Goal: Information Seeking & Learning: Find specific fact

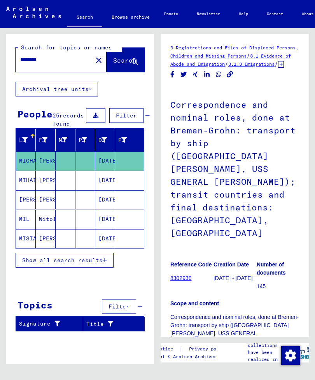
type input "**********"
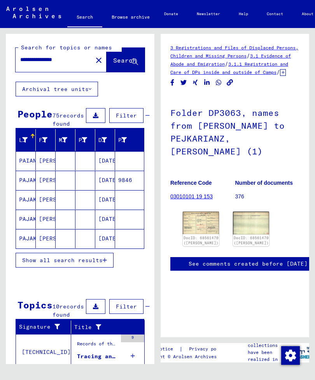
click at [99, 263] on span "Show all search results" at bounding box center [62, 259] width 80 height 7
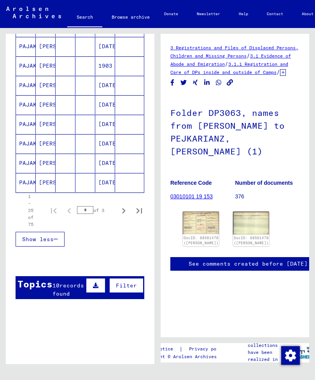
scroll to position [452, 0]
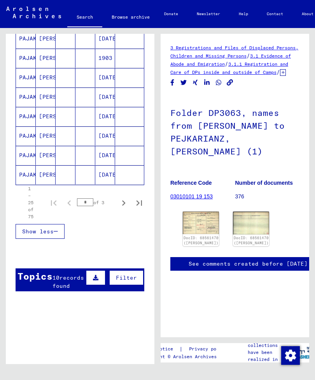
click at [122, 208] on icon "Next page" at bounding box center [123, 202] width 11 height 11
click at [124, 206] on icon "Next page" at bounding box center [123, 202] width 3 height 5
type input "*"
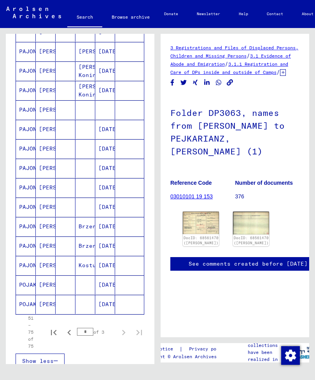
scroll to position [323, 0]
click at [35, 195] on mat-cell "PAJONK" at bounding box center [26, 187] width 20 height 19
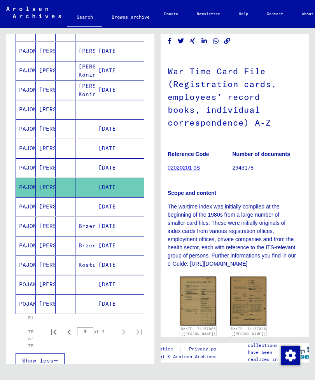
scroll to position [77, 2]
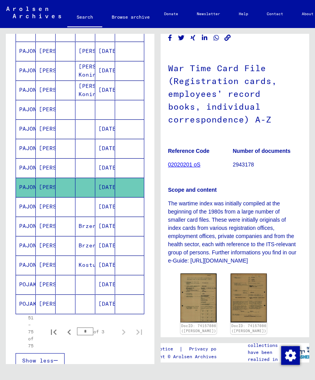
click at [200, 293] on img at bounding box center [198, 297] width 36 height 49
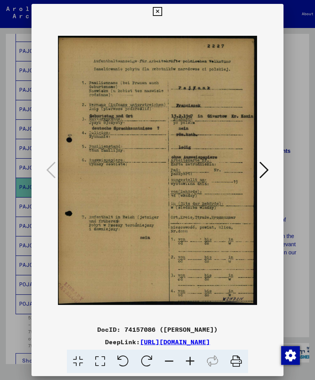
click at [265, 169] on icon at bounding box center [263, 169] width 9 height 19
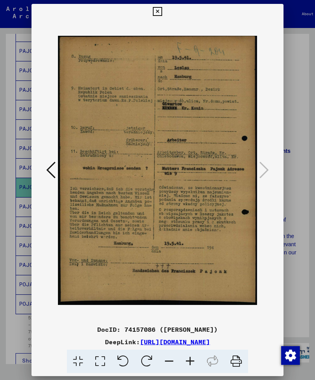
click at [162, 8] on icon at bounding box center [157, 11] width 9 height 9
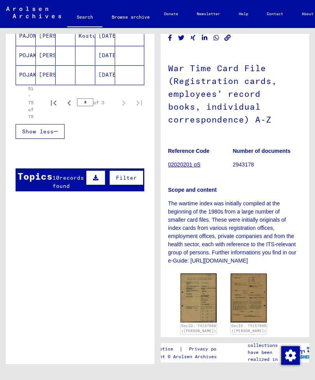
scroll to position [563, 0]
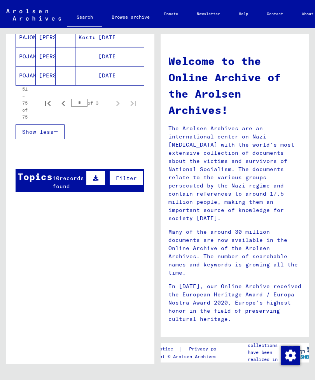
scroll to position [547, 0]
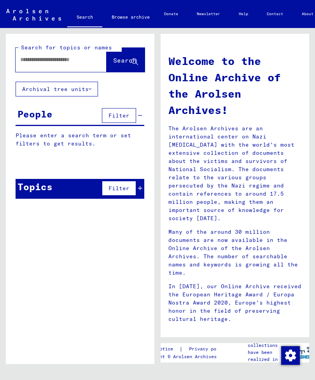
scroll to position [0, 0]
click at [59, 64] on input "text" at bounding box center [51, 60] width 63 height 8
type input "**********"
click at [113, 62] on span "Search" at bounding box center [124, 60] width 23 height 8
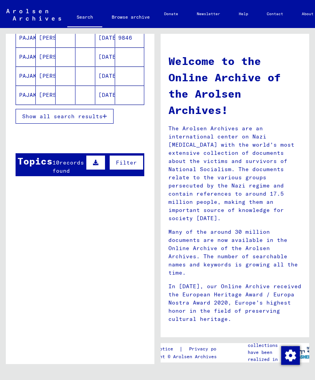
scroll to position [145, 0]
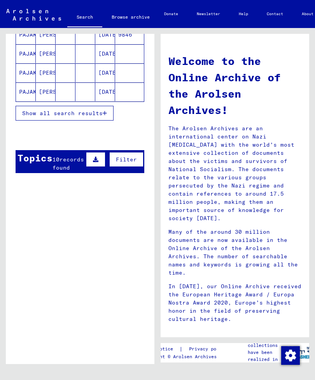
click at [66, 171] on span "records found" at bounding box center [67, 163] width 31 height 15
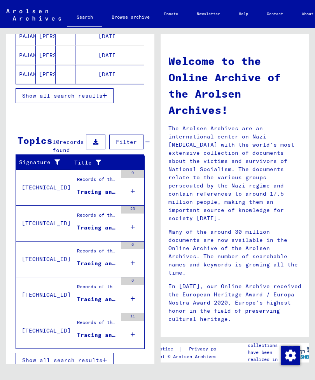
scroll to position [162, 0]
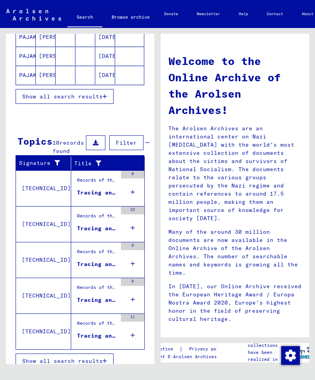
click at [105, 363] on icon "button" at bounding box center [105, 360] width 4 height 5
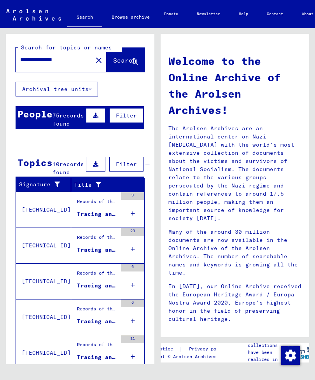
scroll to position [0, 0]
click at [106, 209] on div "Records of the ITS and its predecessors / Inquiry processing / ITS case files a…" at bounding box center [97, 203] width 40 height 11
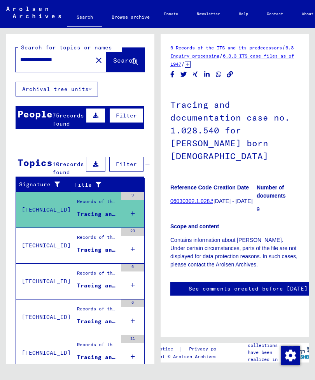
click at [105, 244] on div "Records of the ITS and its predecessors / Inquiry processing / ITS case files a…" at bounding box center [97, 239] width 40 height 11
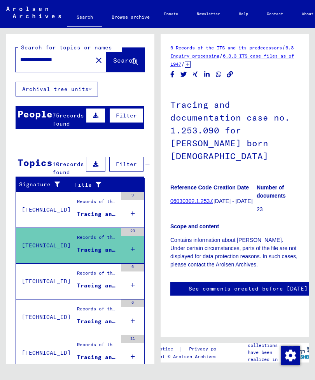
click at [106, 289] on div "Tracing and documentation case no. 1.281.376 for [PERSON_NAME]" at bounding box center [97, 285] width 40 height 8
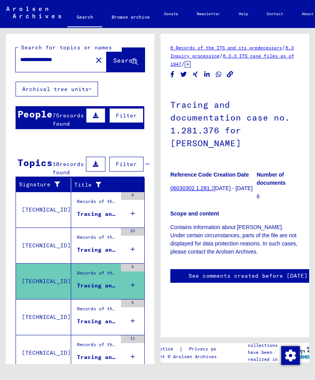
scroll to position [56, 0]
click at [195, 185] on link "06030302.1.281.376" at bounding box center [195, 188] width 50 height 6
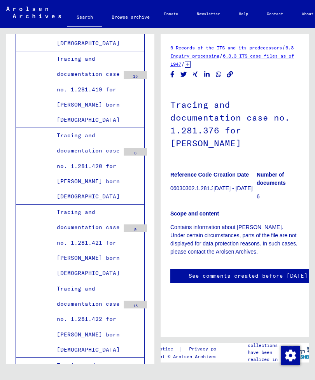
scroll to position [6, 0]
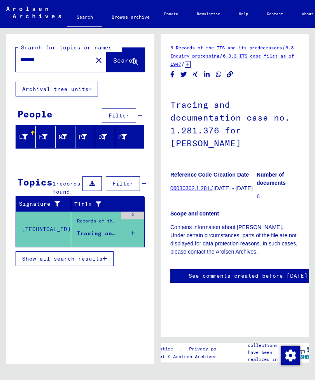
click at [89, 262] on span "Show all search results" at bounding box center [62, 258] width 80 height 7
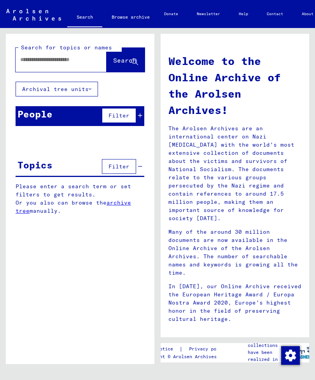
click at [50, 60] on input "text" at bounding box center [51, 60] width 63 height 8
type input "*******"
click at [120, 58] on span "Search" at bounding box center [124, 60] width 23 height 8
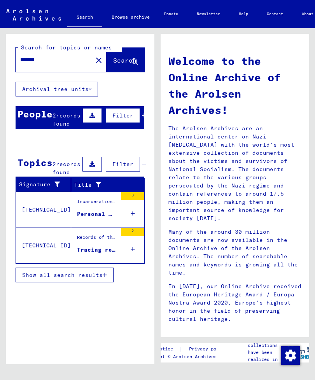
click at [94, 209] on div "Incarceration Documents / Camps and Ghettos / Stutthof Concentration Camp / Ind…" at bounding box center [97, 203] width 40 height 11
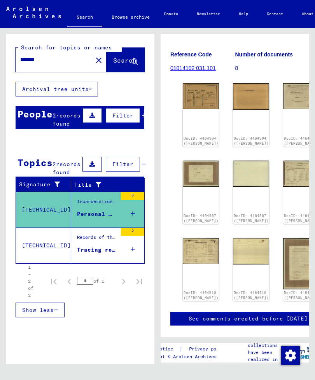
scroll to position [125, 0]
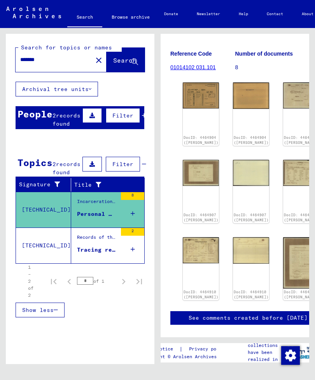
click at [103, 254] on div "Tracing request concerning [PERSON_NAME] [DATE]" at bounding box center [97, 250] width 40 height 8
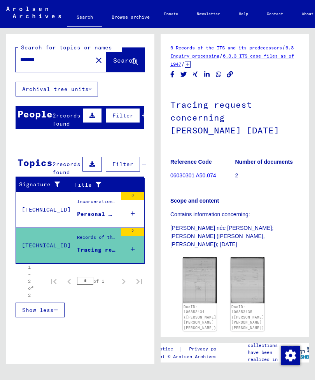
click at [58, 120] on span "records found" at bounding box center [66, 119] width 28 height 15
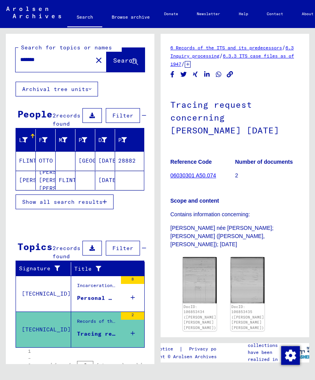
click at [33, 186] on mat-cell "[PERSON_NAME]" at bounding box center [26, 180] width 20 height 19
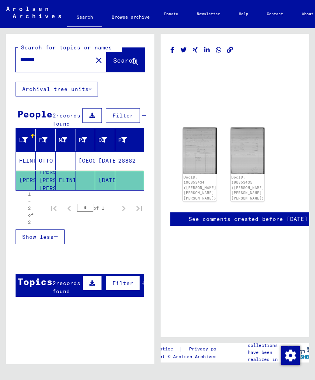
click at [24, 163] on mat-cell "FLINTER" at bounding box center [26, 160] width 20 height 19
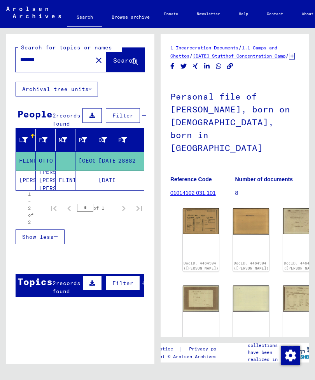
click at [59, 295] on span "records found" at bounding box center [66, 286] width 28 height 15
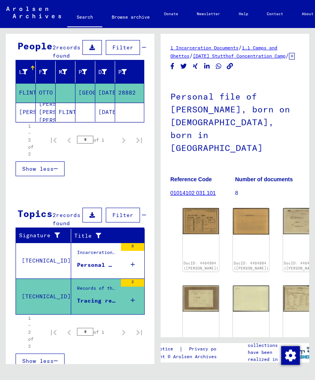
scroll to position [68, 0]
click at [99, 260] on div "Incarceration Documents / Camps and Ghettos / Stutthof Concentration Camp / Ind…" at bounding box center [97, 254] width 40 height 11
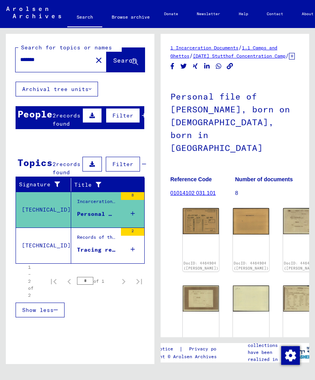
click at [106, 254] on div "Tracing request concerning [PERSON_NAME] [DATE]" at bounding box center [97, 250] width 40 height 8
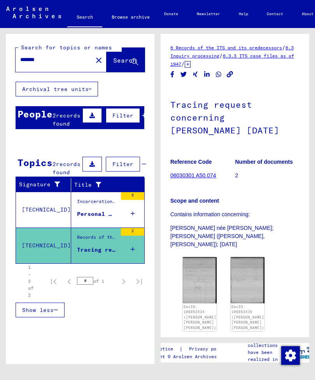
click at [244, 272] on img at bounding box center [247, 280] width 34 height 46
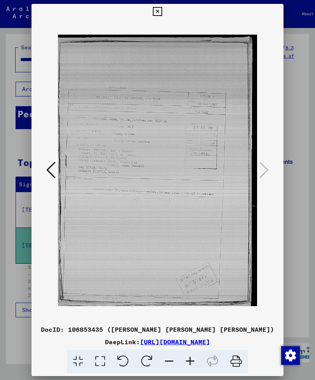
click at [299, 240] on div at bounding box center [157, 190] width 315 height 380
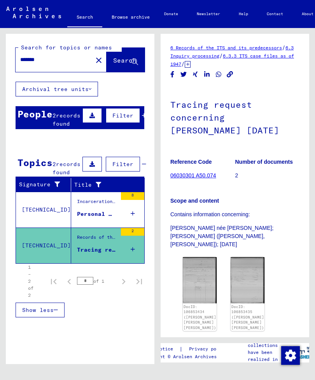
click at [59, 60] on input "*******" at bounding box center [54, 60] width 68 height 8
click at [94, 59] on mat-icon "close" at bounding box center [98, 60] width 9 height 9
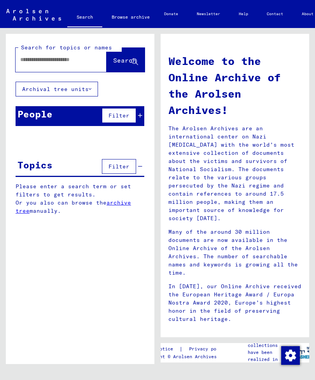
click at [59, 60] on input "text" at bounding box center [51, 60] width 63 height 8
type input "**********"
click at [117, 57] on span "Search" at bounding box center [124, 60] width 23 height 8
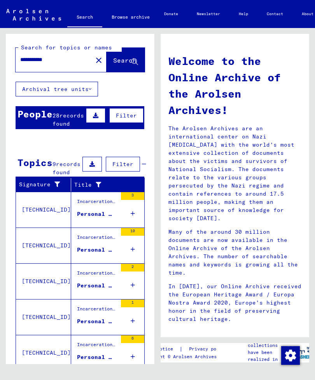
click at [69, 120] on span "records found" at bounding box center [67, 119] width 31 height 15
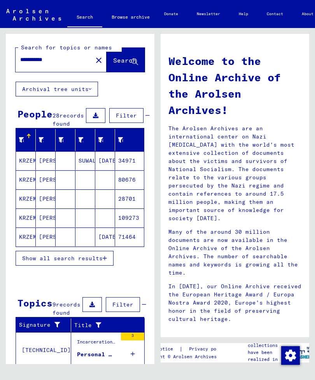
click at [71, 261] on span "Show all search results" at bounding box center [62, 257] width 80 height 7
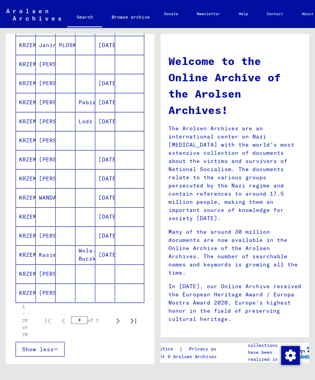
scroll to position [336, 0]
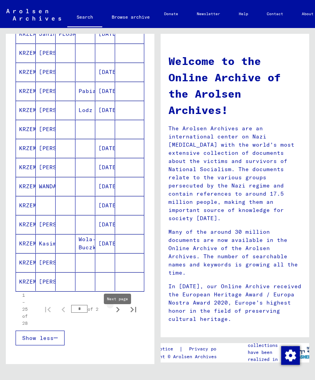
click at [118, 312] on icon "Next page" at bounding box center [117, 309] width 3 height 5
type input "*"
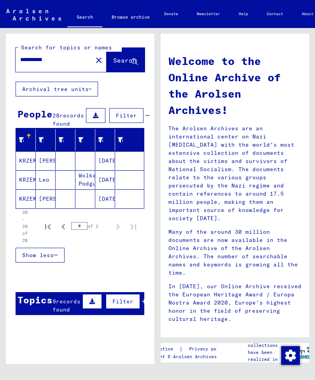
scroll to position [0, 0]
click at [93, 118] on icon at bounding box center [95, 115] width 5 height 5
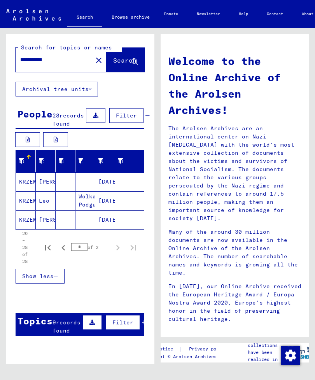
click at [58, 147] on button at bounding box center [55, 139] width 25 height 15
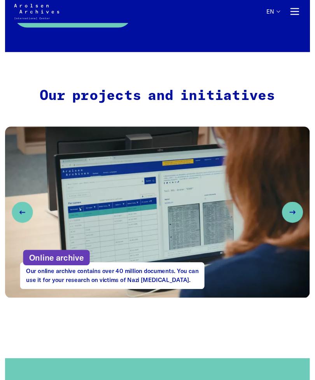
scroll to position [279, 0]
